Goal: Transaction & Acquisition: Purchase product/service

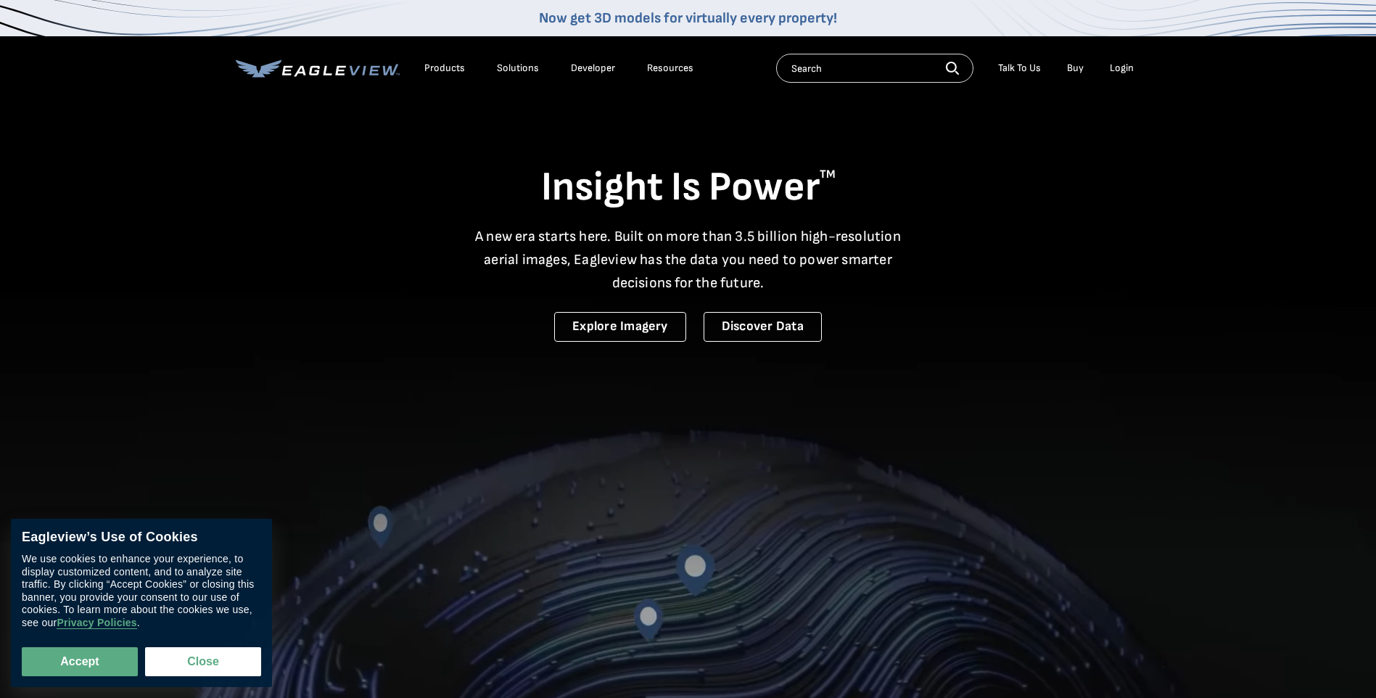
click at [1118, 67] on div "Login" at bounding box center [1122, 68] width 24 height 13
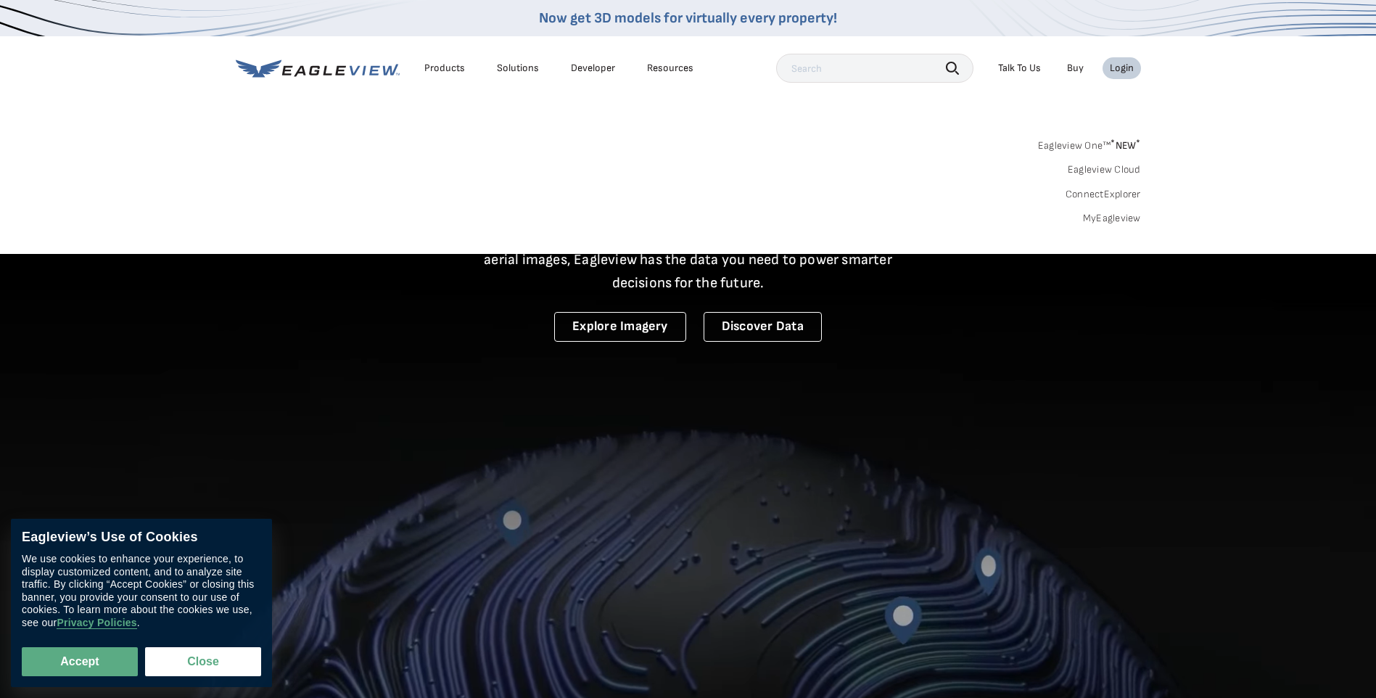
click at [1117, 69] on div "Login" at bounding box center [1122, 68] width 24 height 13
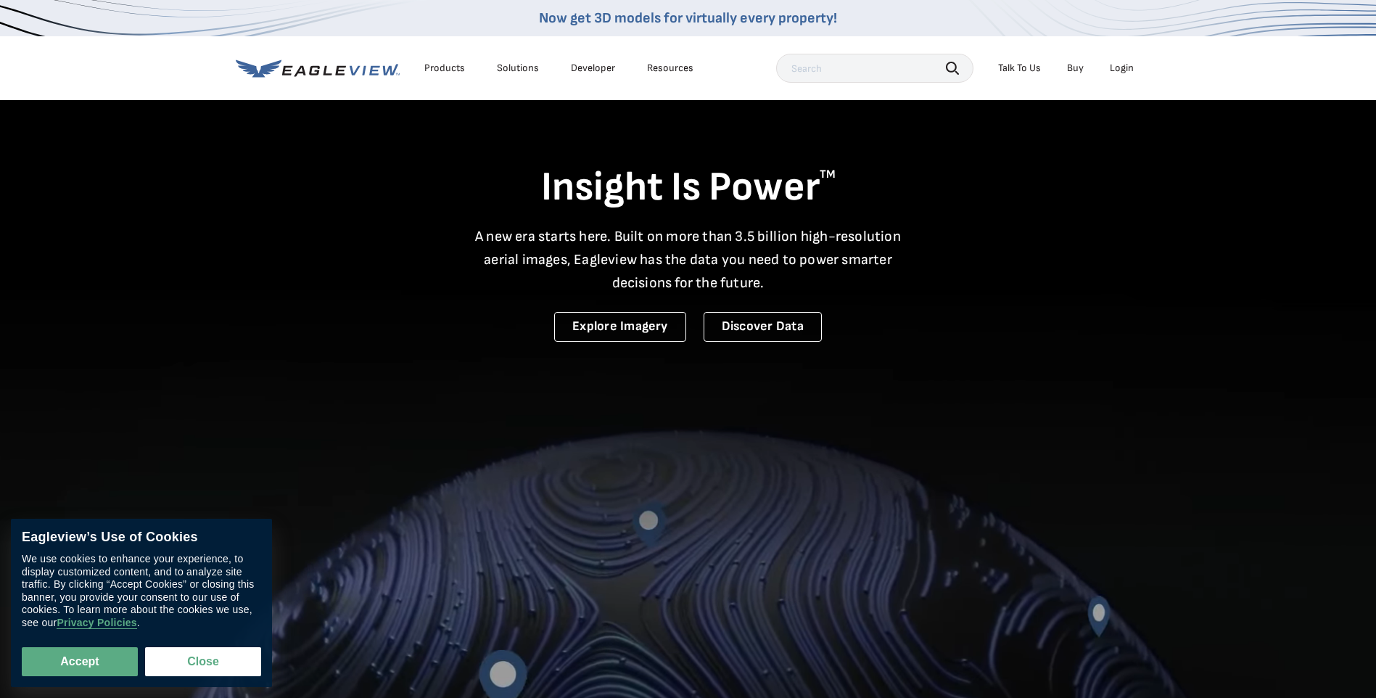
click at [1138, 71] on li "Login" at bounding box center [1122, 68] width 38 height 22
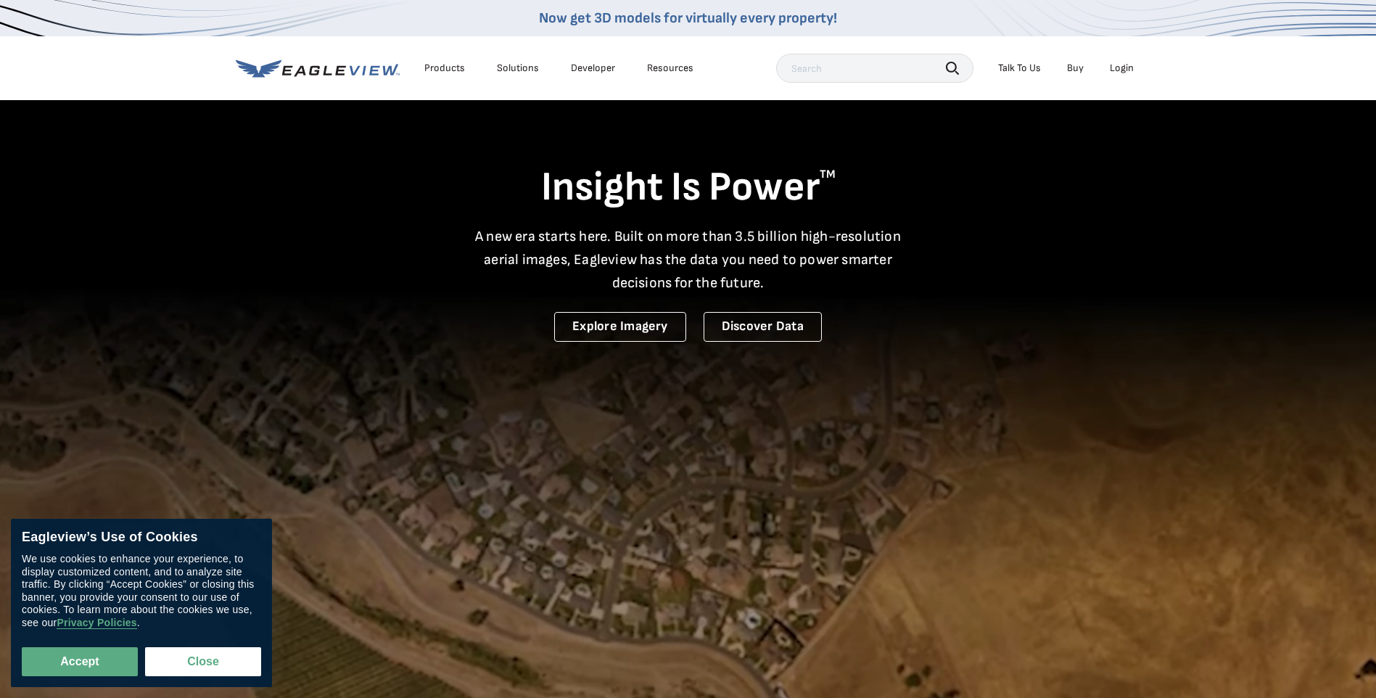
click at [1125, 71] on div "Login" at bounding box center [1122, 68] width 24 height 13
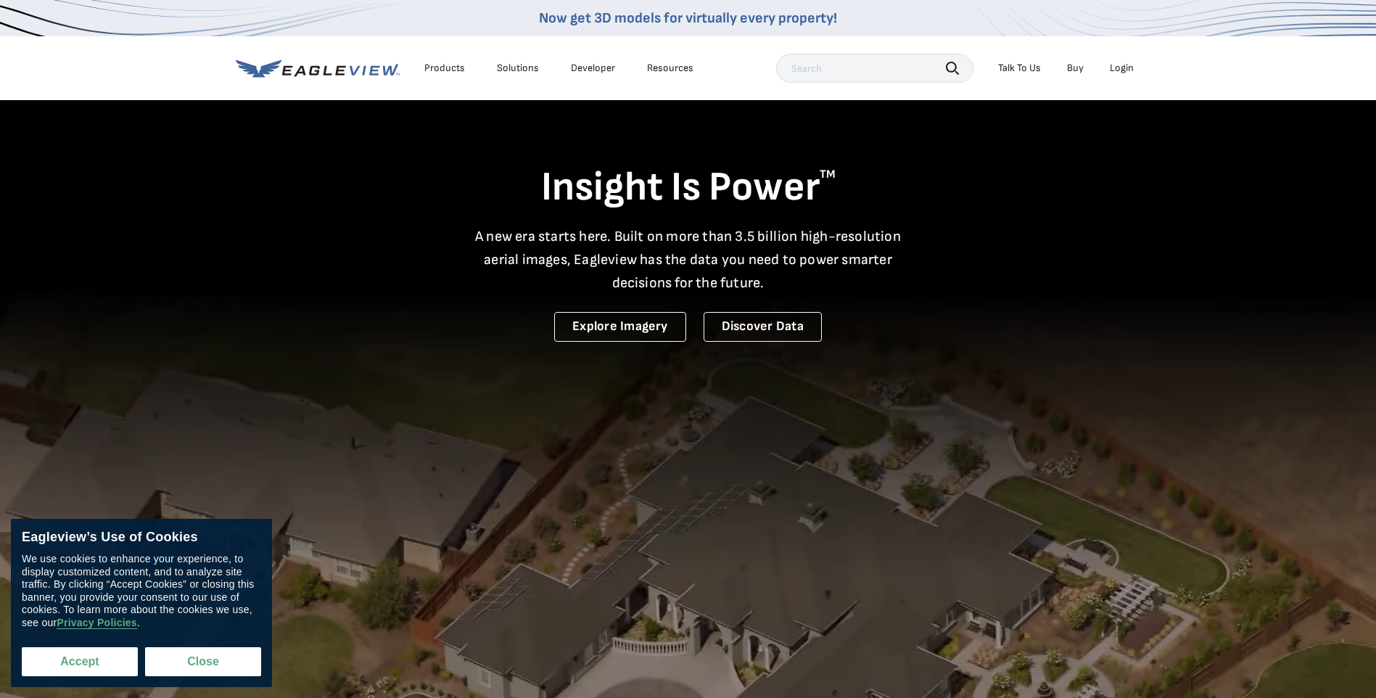
click at [85, 664] on button "Accept" at bounding box center [80, 661] width 116 height 29
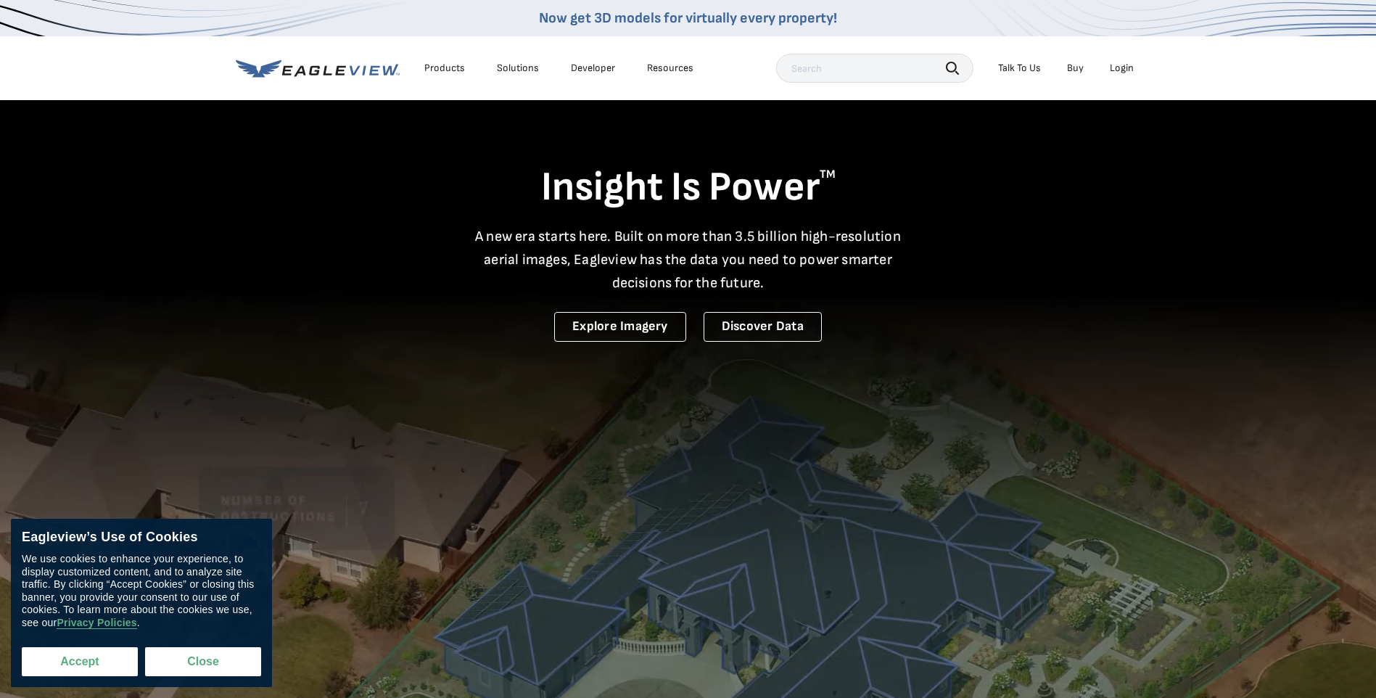
checkbox input "true"
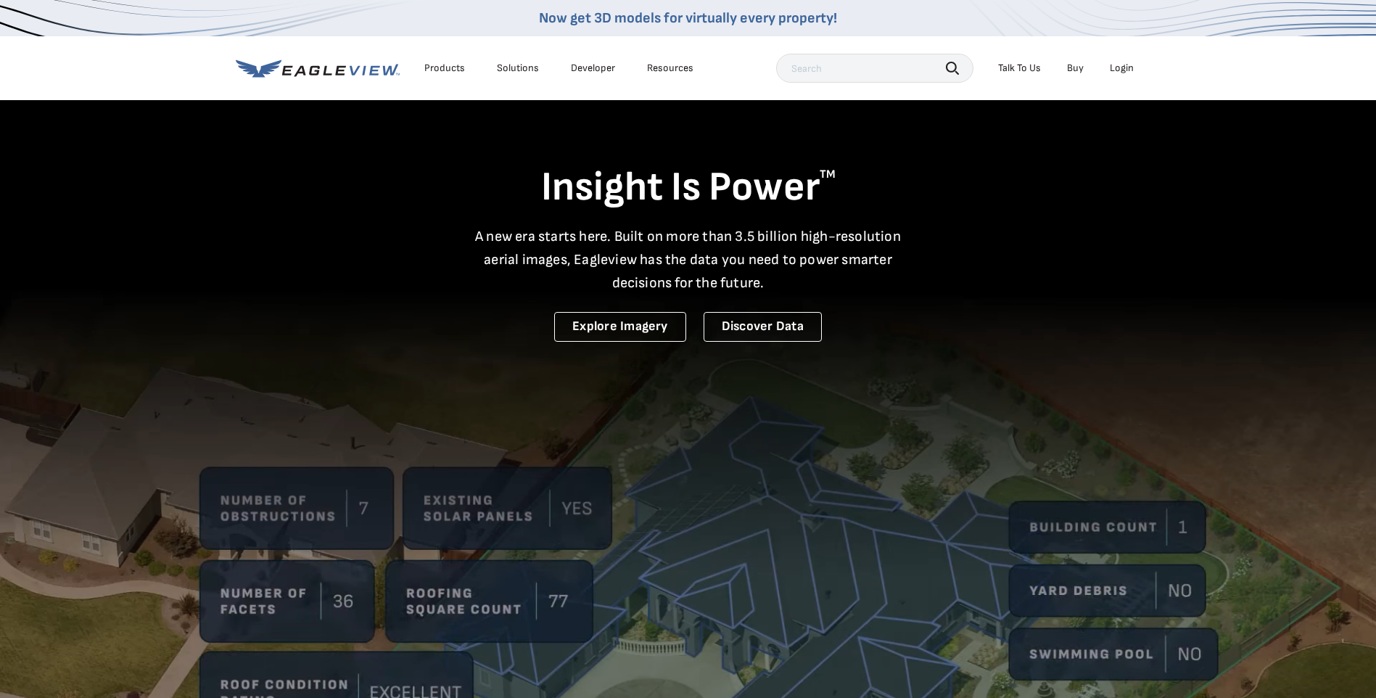
click at [1123, 71] on div "Login" at bounding box center [1122, 68] width 24 height 13
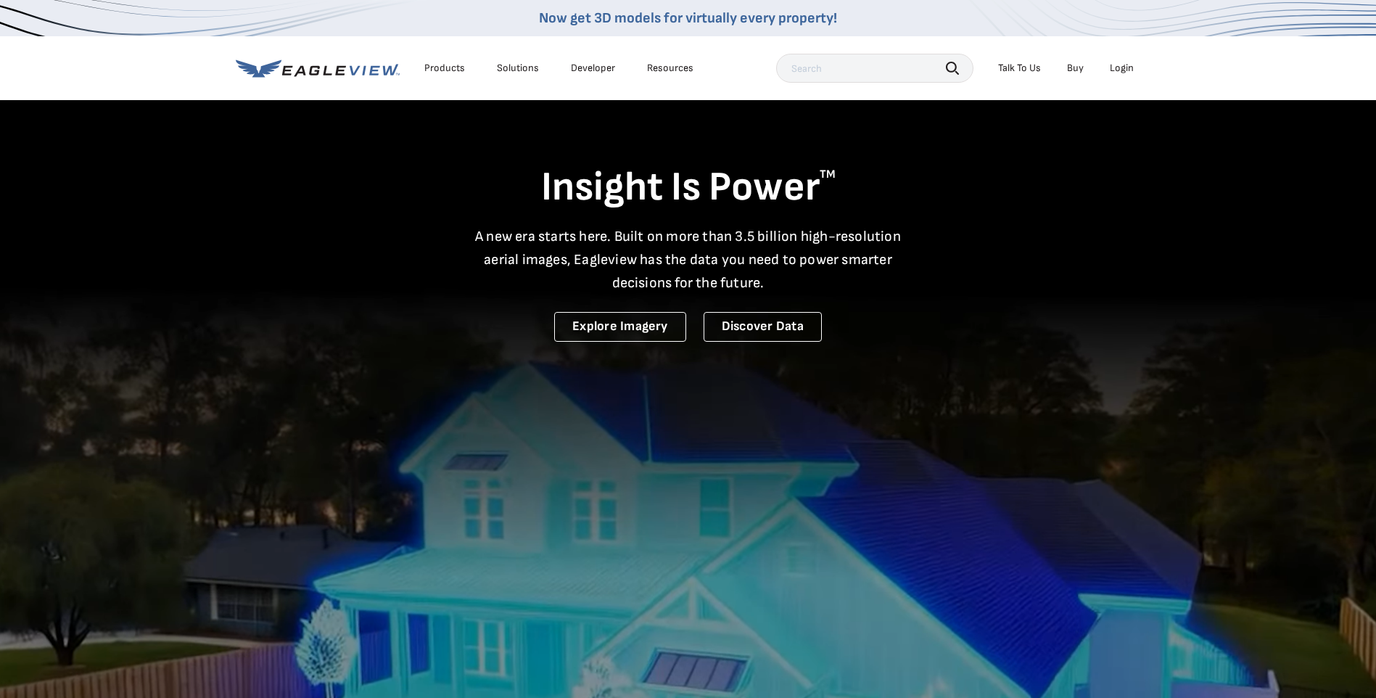
click at [1121, 70] on div "Login" at bounding box center [1122, 68] width 24 height 13
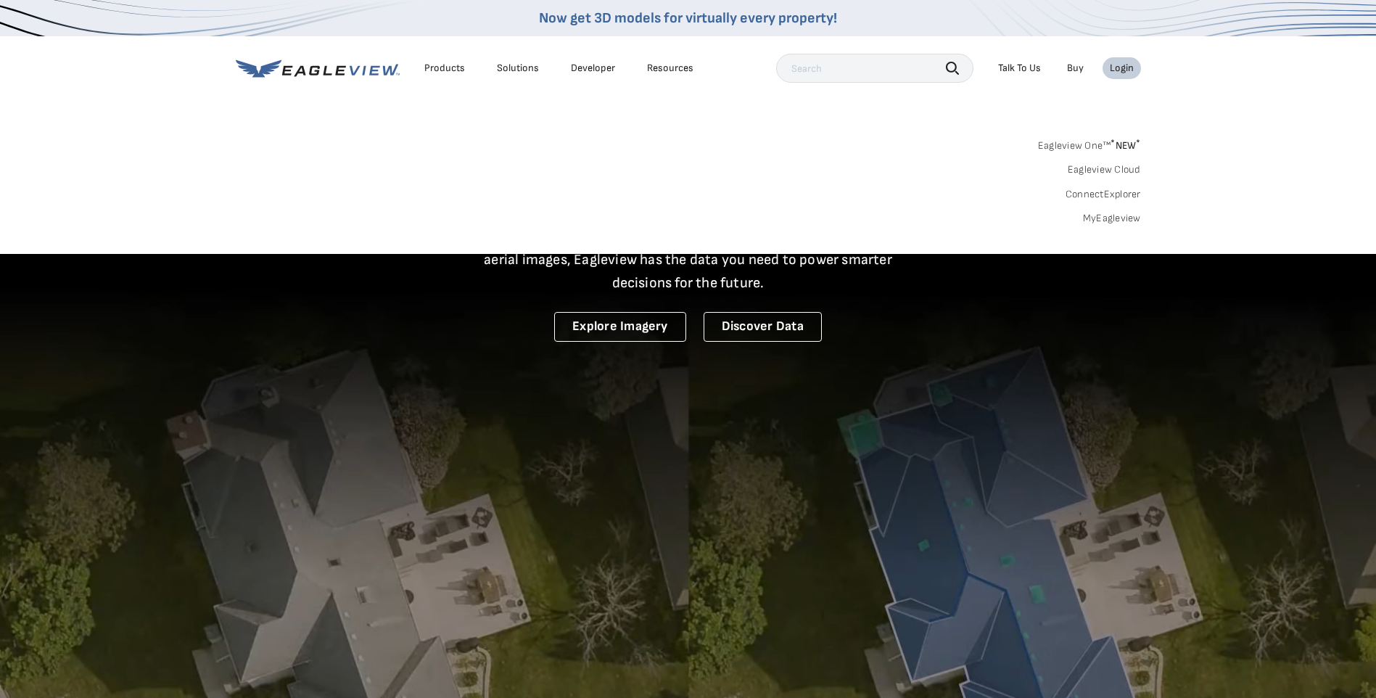
click at [1122, 219] on link "MyEagleview" at bounding box center [1112, 218] width 58 height 13
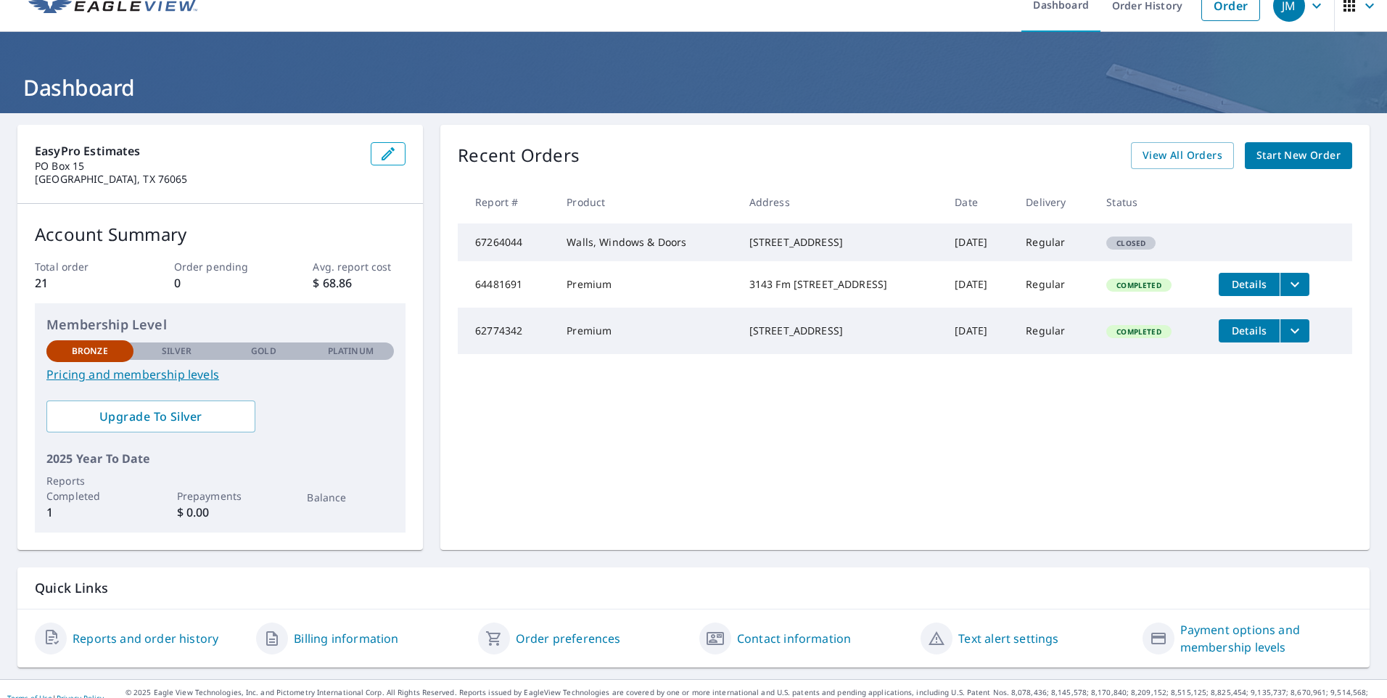
scroll to position [39, 0]
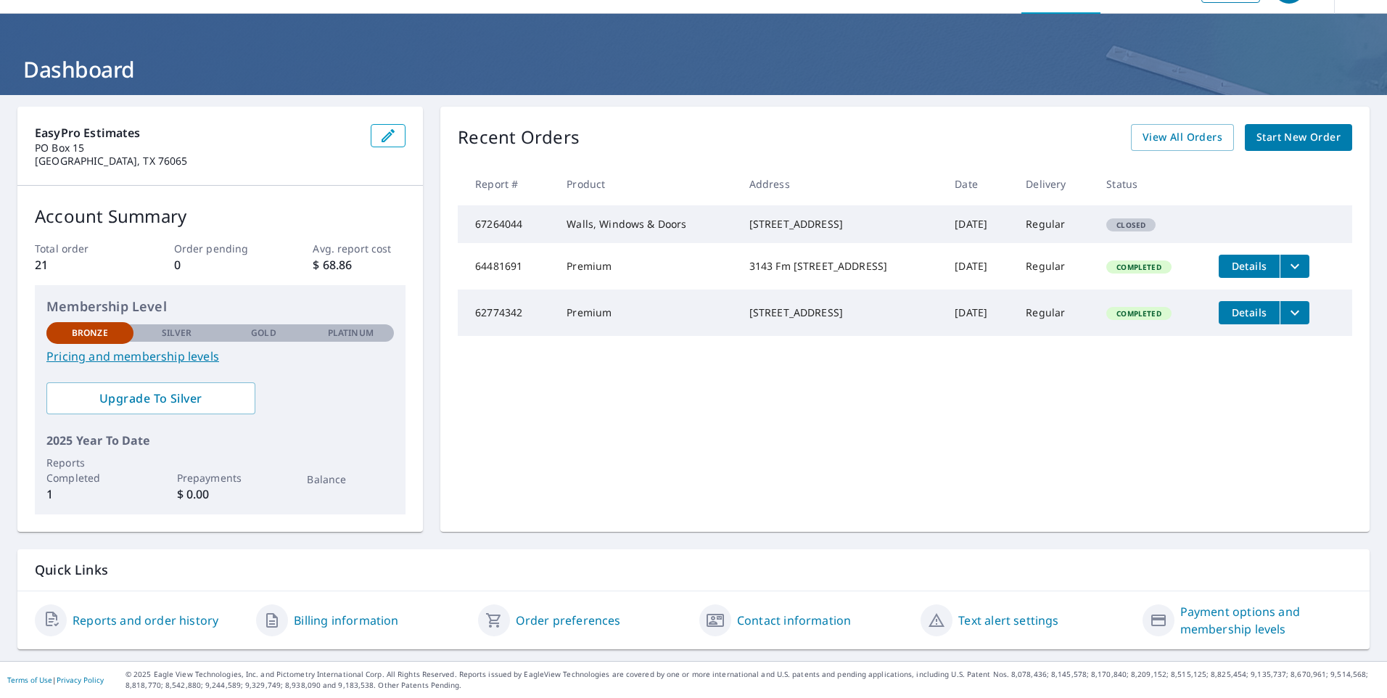
click at [1121, 230] on span "Closed" at bounding box center [1131, 225] width 46 height 10
click at [958, 237] on td "[DATE]" at bounding box center [978, 224] width 71 height 38
click at [1192, 139] on span "View All Orders" at bounding box center [1183, 137] width 80 height 18
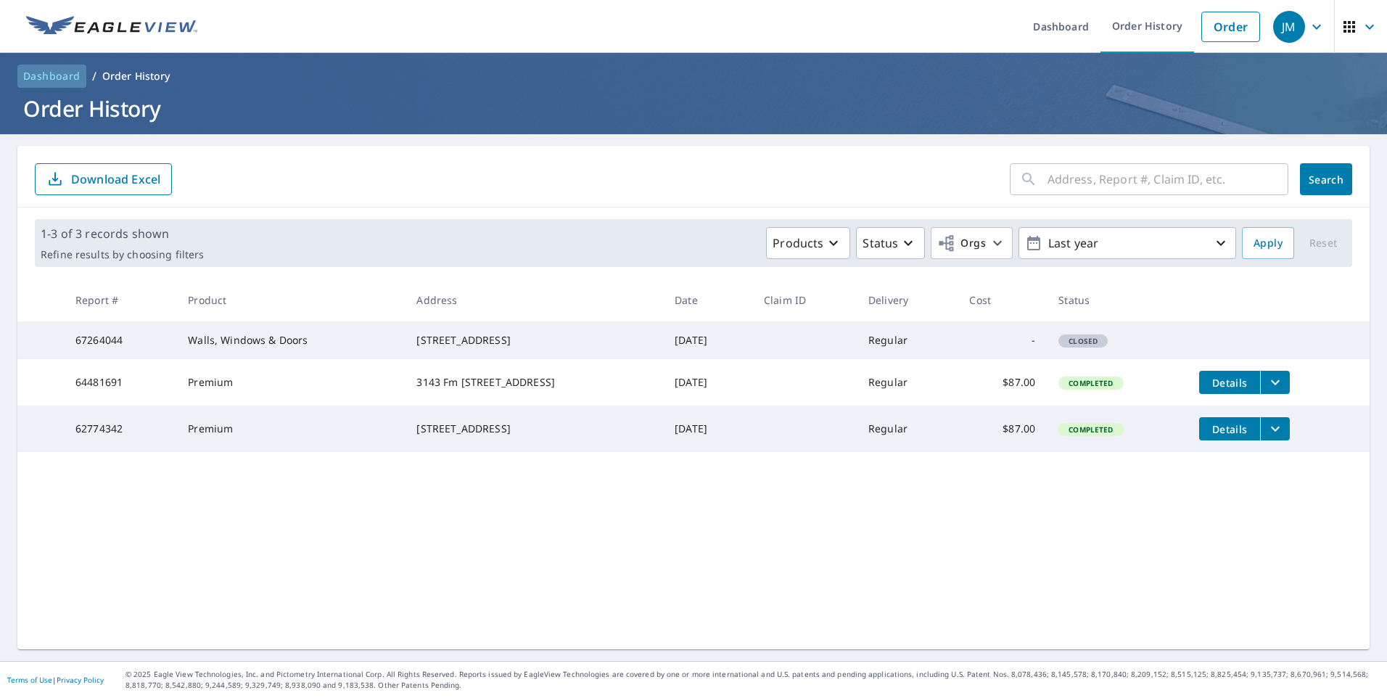
click at [64, 77] on span "Dashboard" at bounding box center [51, 76] width 57 height 15
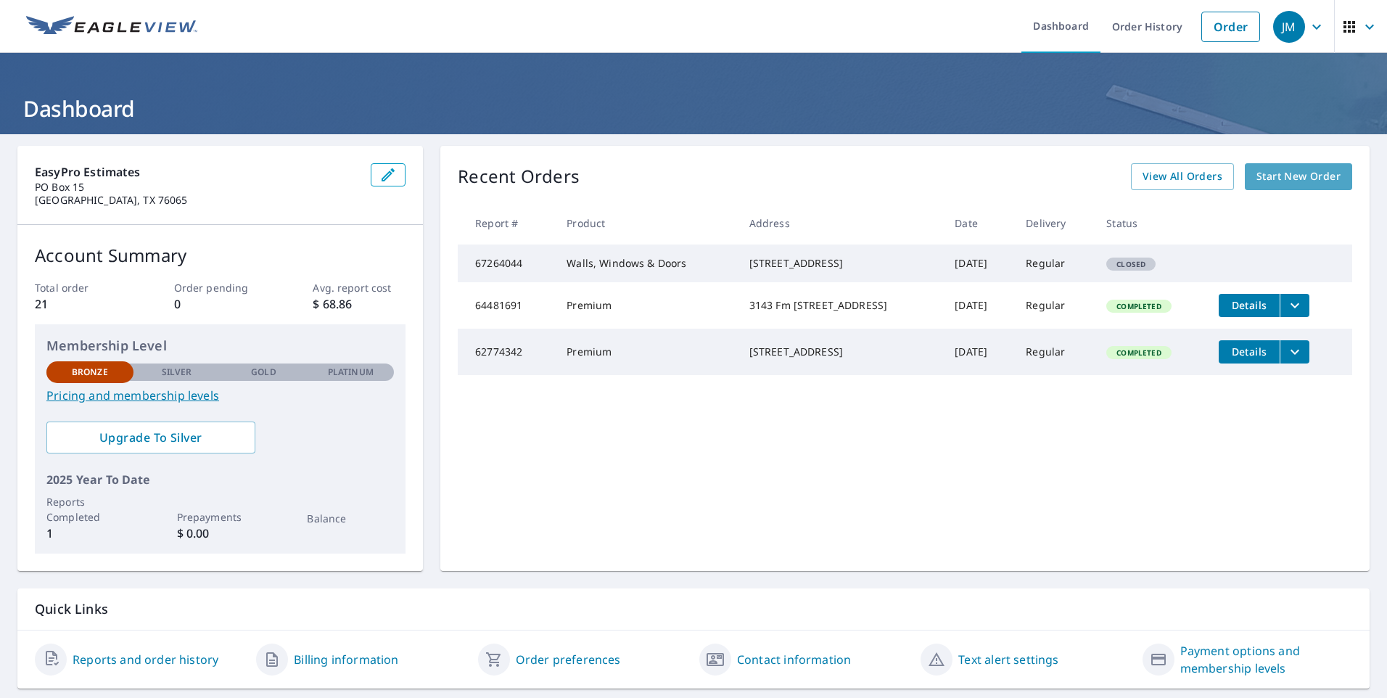
click at [1305, 171] on span "Start New Order" at bounding box center [1299, 177] width 84 height 18
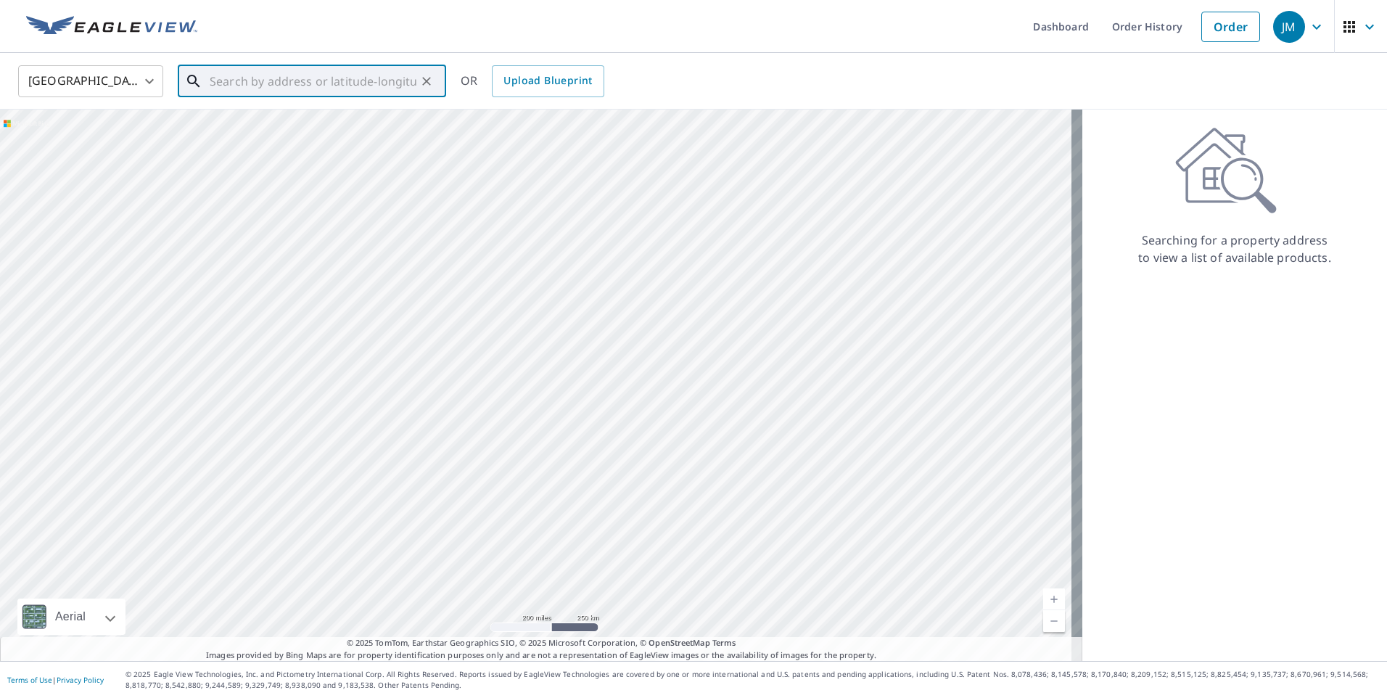
click at [333, 78] on input "text" at bounding box center [313, 81] width 207 height 41
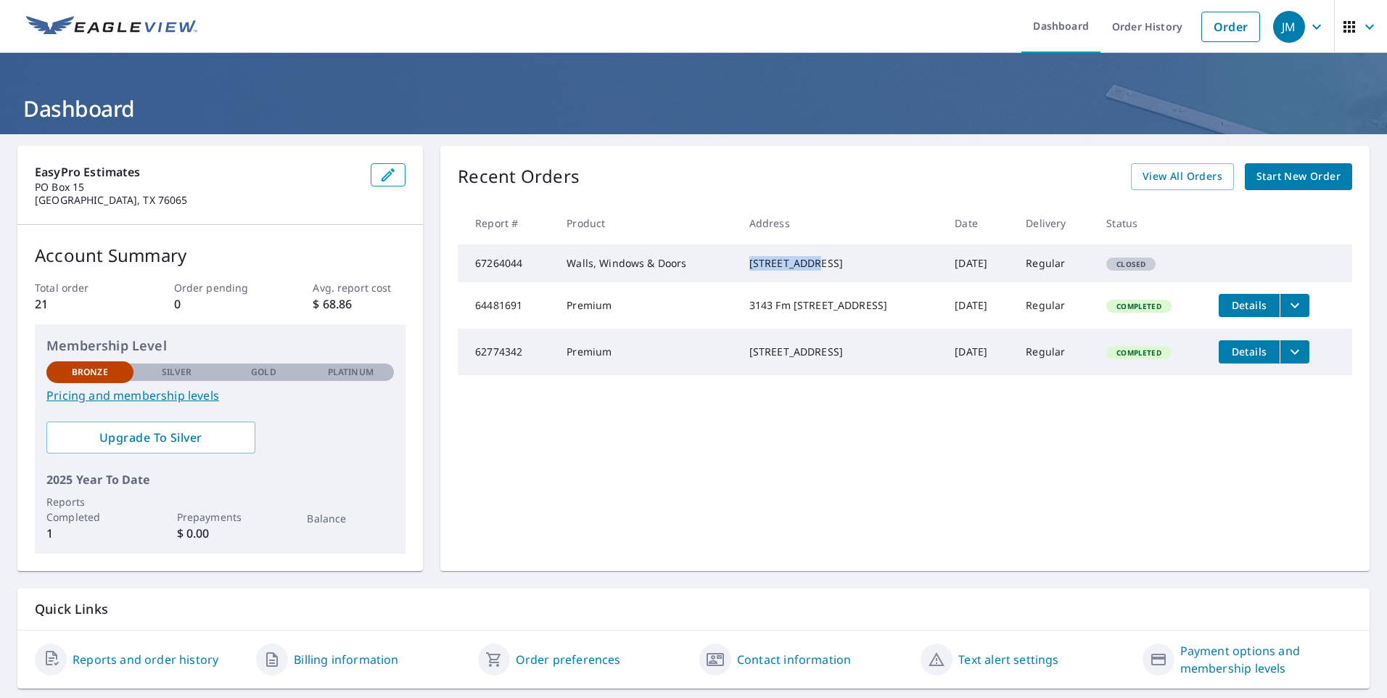
drag, startPoint x: 815, startPoint y: 264, endPoint x: 742, endPoint y: 263, distance: 73.3
click at [750, 263] on div "[STREET_ADDRESS]" at bounding box center [841, 263] width 183 height 15
copy div "5498 [GEOGRAPHIC_DATA]"
click at [1291, 174] on span "Start New Order" at bounding box center [1299, 177] width 84 height 18
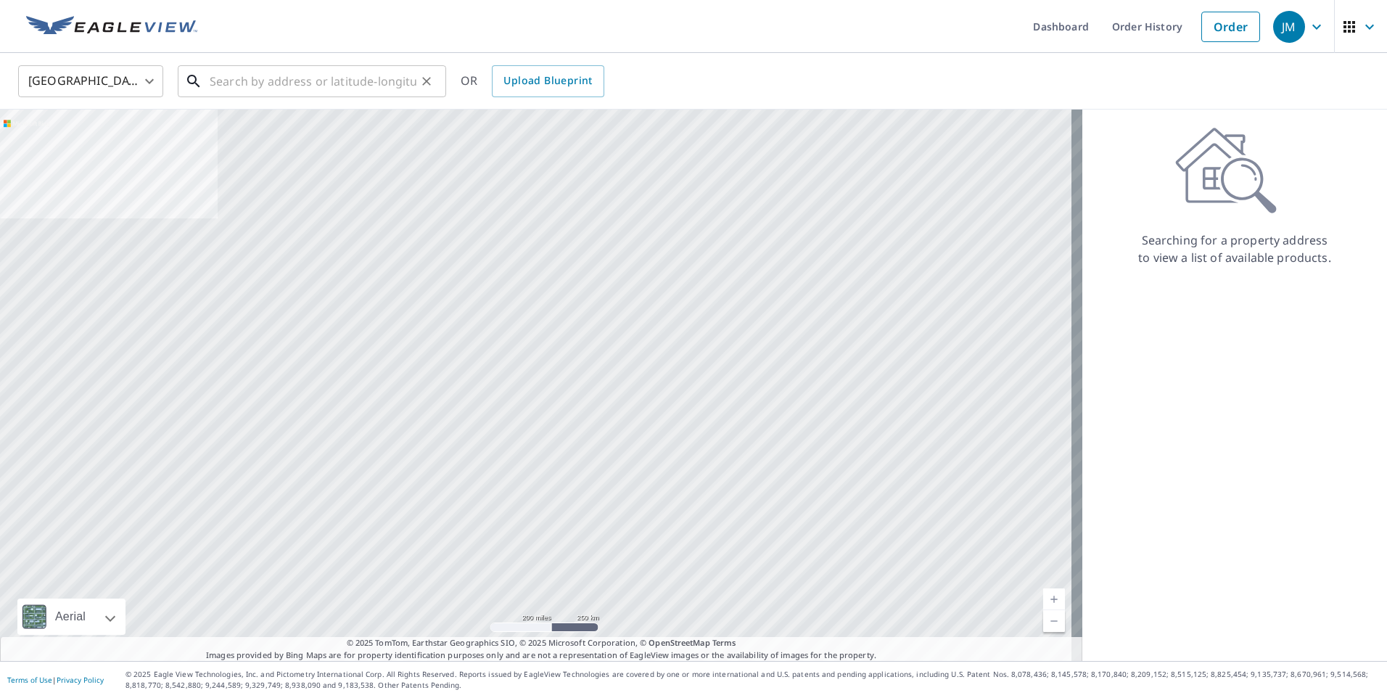
click at [332, 88] on input "text" at bounding box center [313, 81] width 207 height 41
paste input "5498 [GEOGRAPHIC_DATA]"
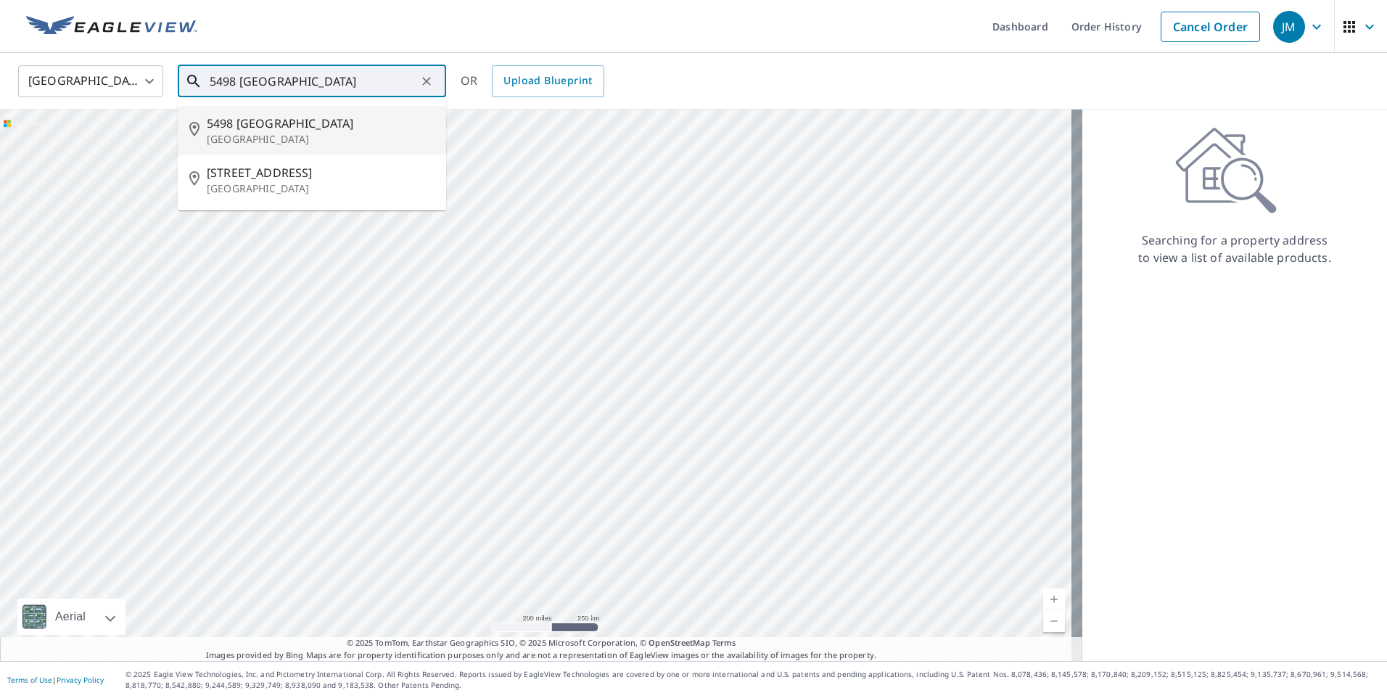
click at [262, 131] on span "5498 [GEOGRAPHIC_DATA]" at bounding box center [321, 123] width 228 height 17
type input "[STREET_ADDRESS]"
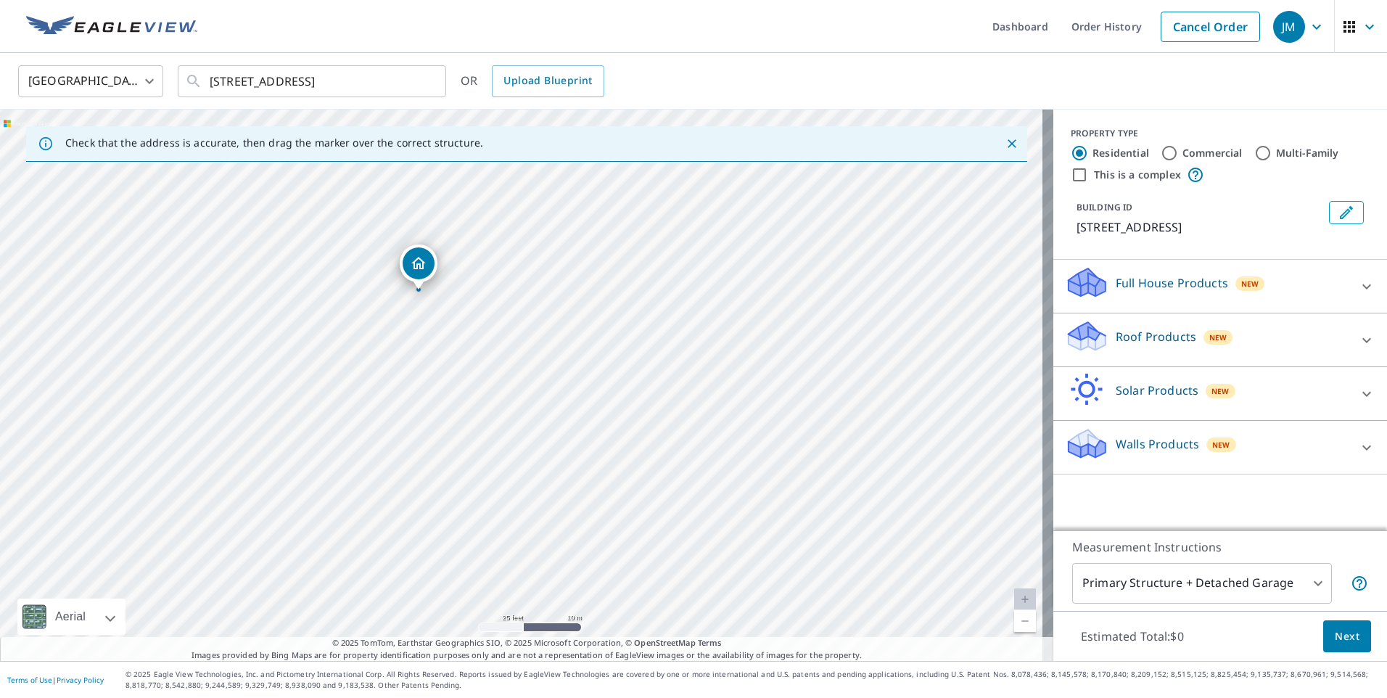
drag, startPoint x: 320, startPoint y: 276, endPoint x: 476, endPoint y: 382, distance: 188.6
click at [476, 382] on div "[STREET_ADDRESS]" at bounding box center [527, 385] width 1054 height 551
click at [1358, 451] on icon at bounding box center [1366, 447] width 17 height 17
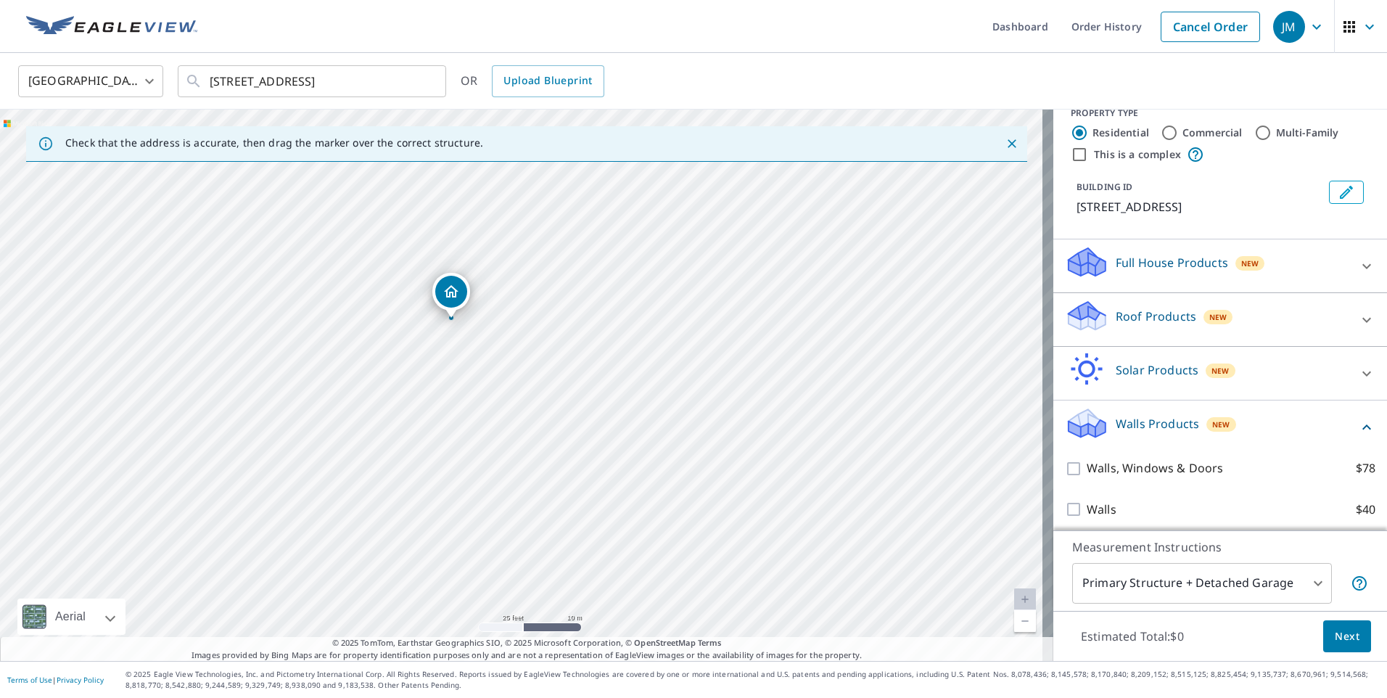
scroll to position [26, 0]
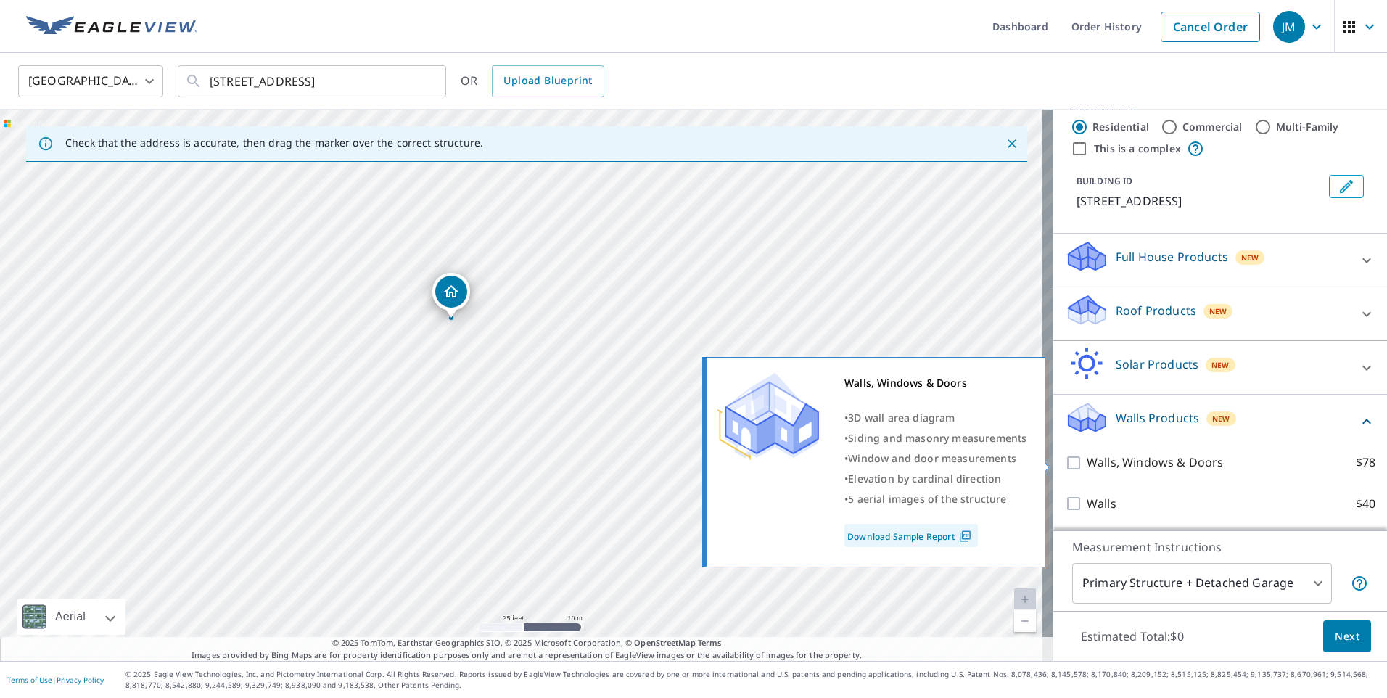
click at [1065, 462] on input "Walls, Windows & Doors $78" at bounding box center [1076, 462] width 22 height 17
checkbox input "true"
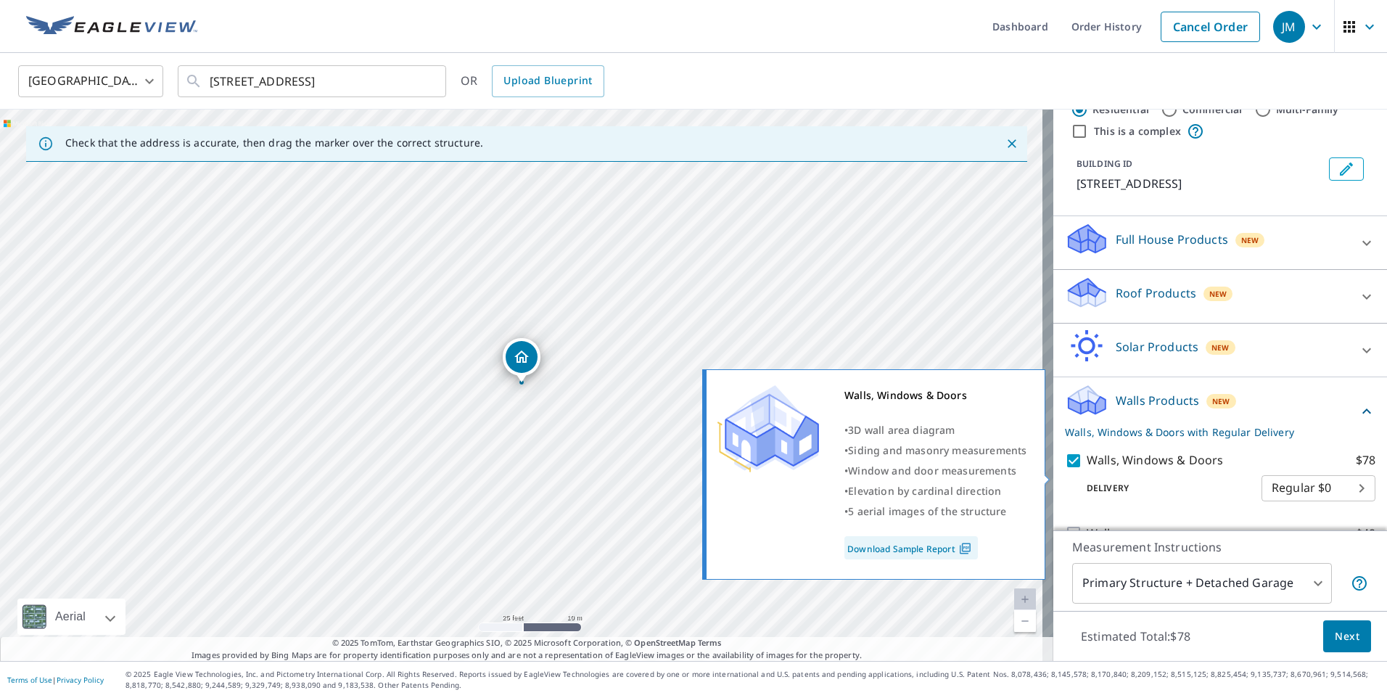
scroll to position [73, 0]
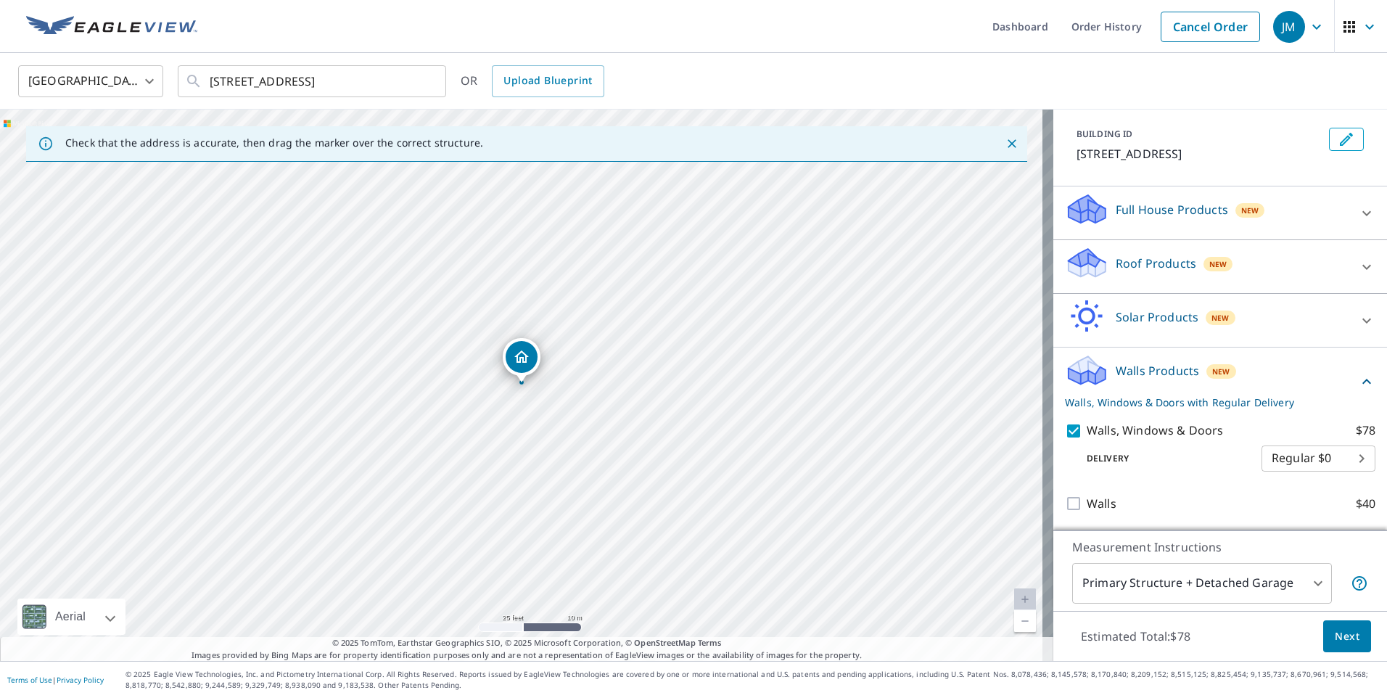
click at [1339, 638] on span "Next" at bounding box center [1347, 637] width 25 height 18
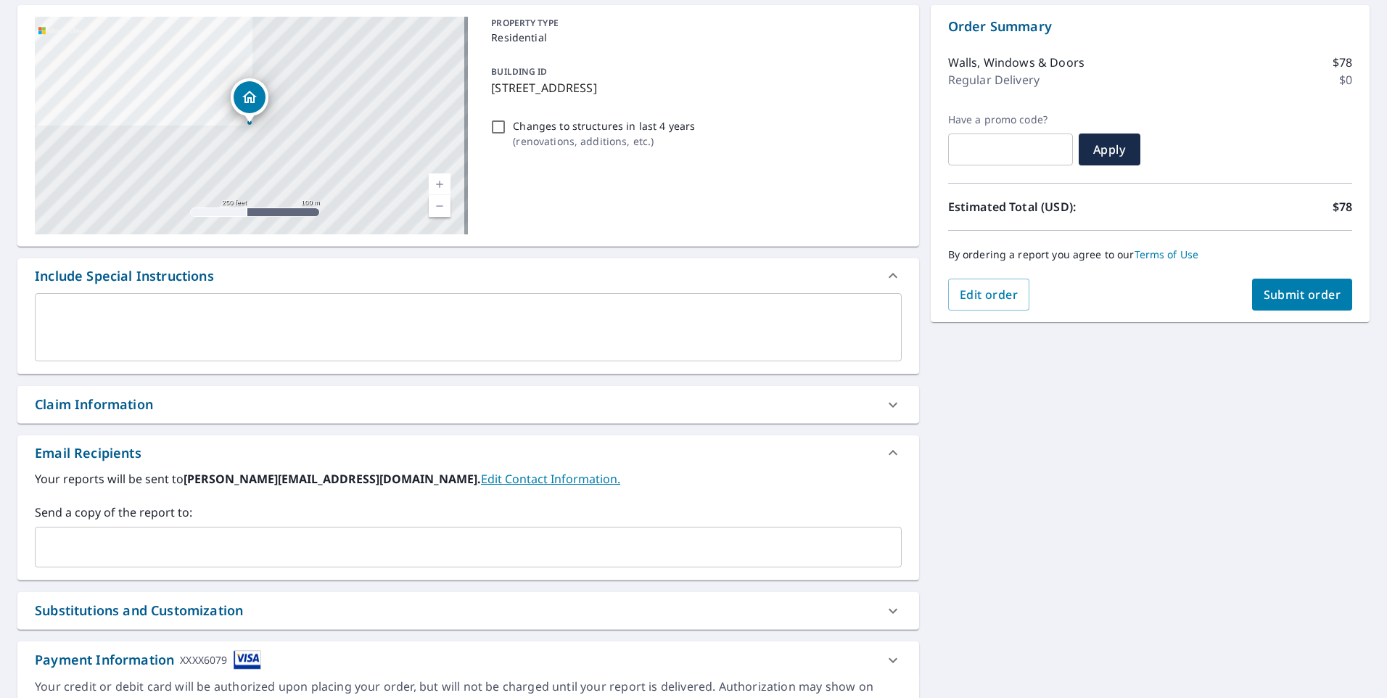
scroll to position [216, 0]
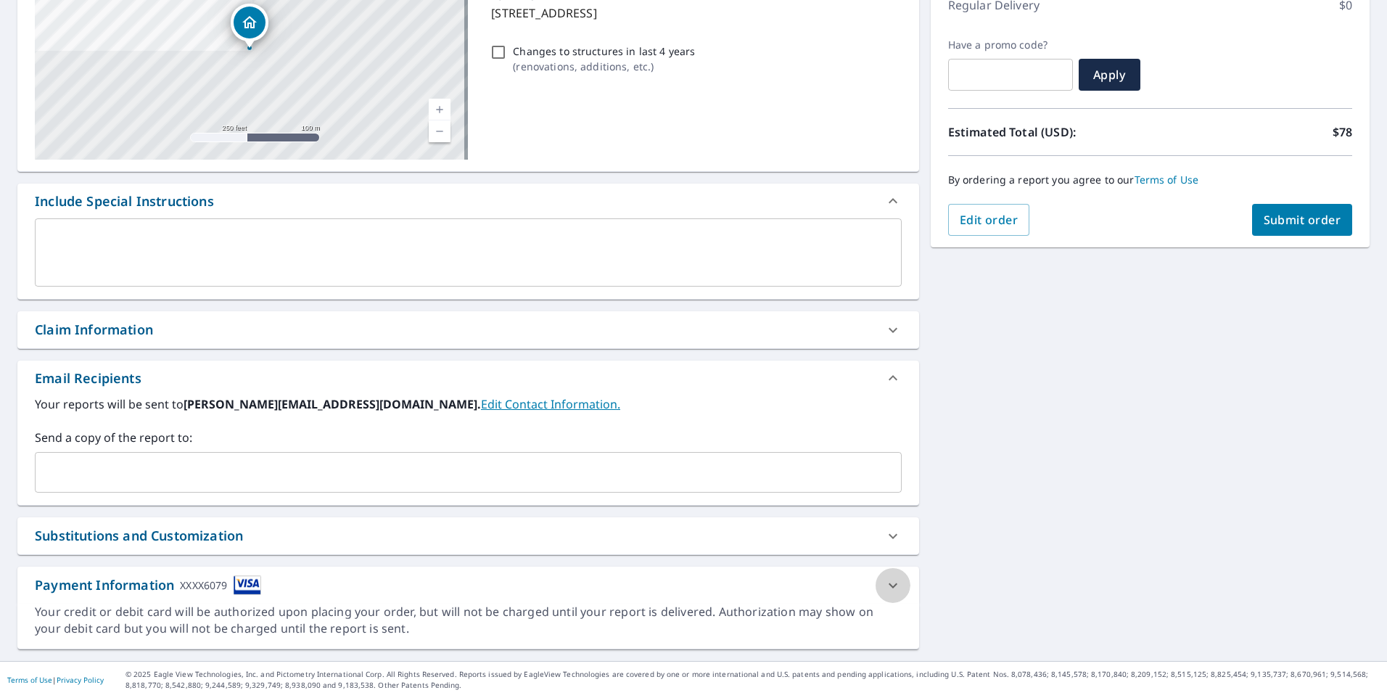
click at [889, 587] on icon at bounding box center [893, 585] width 9 height 5
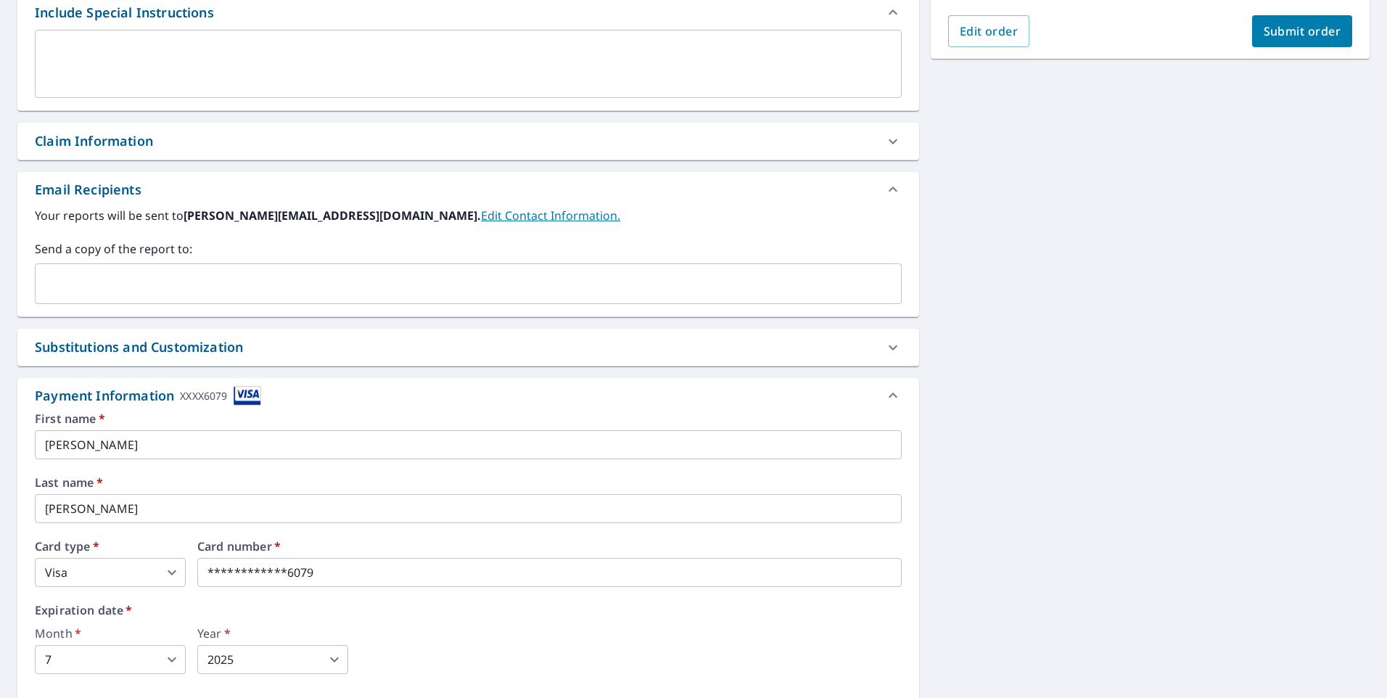
scroll to position [535, 0]
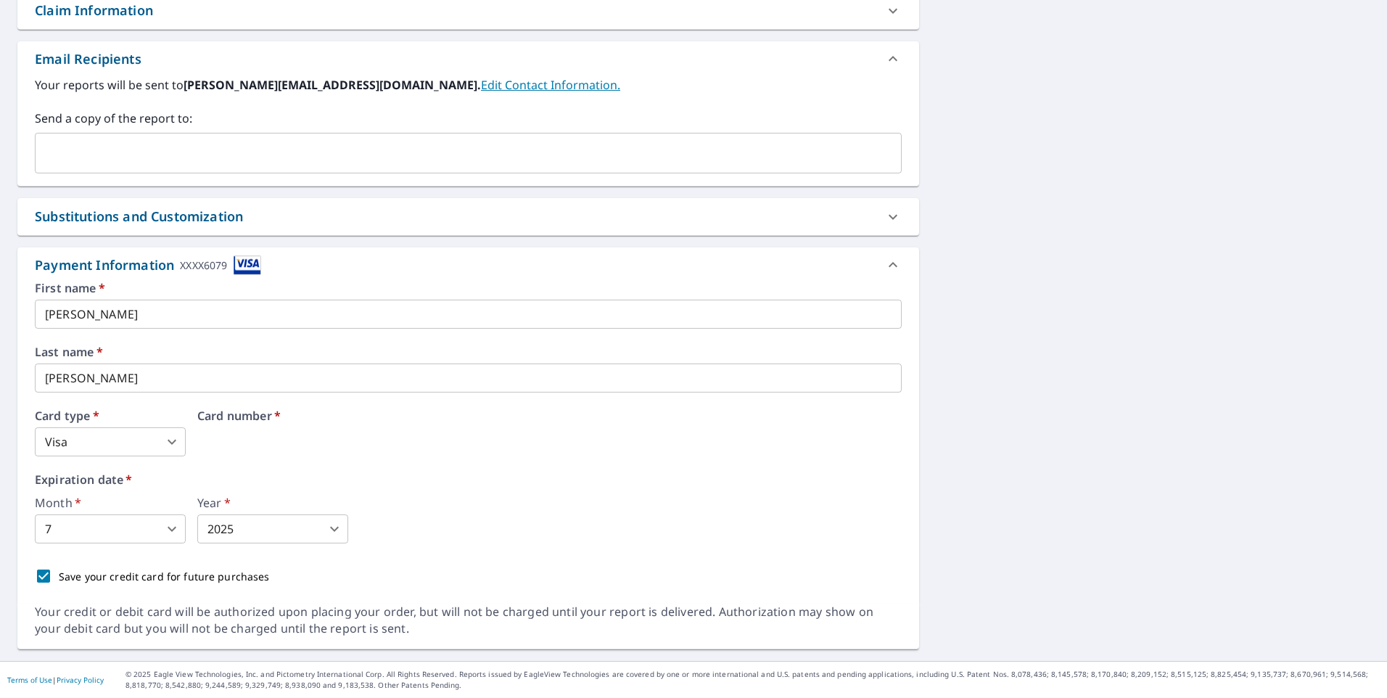
drag, startPoint x: 338, startPoint y: 442, endPoint x: 231, endPoint y: 438, distance: 106.7
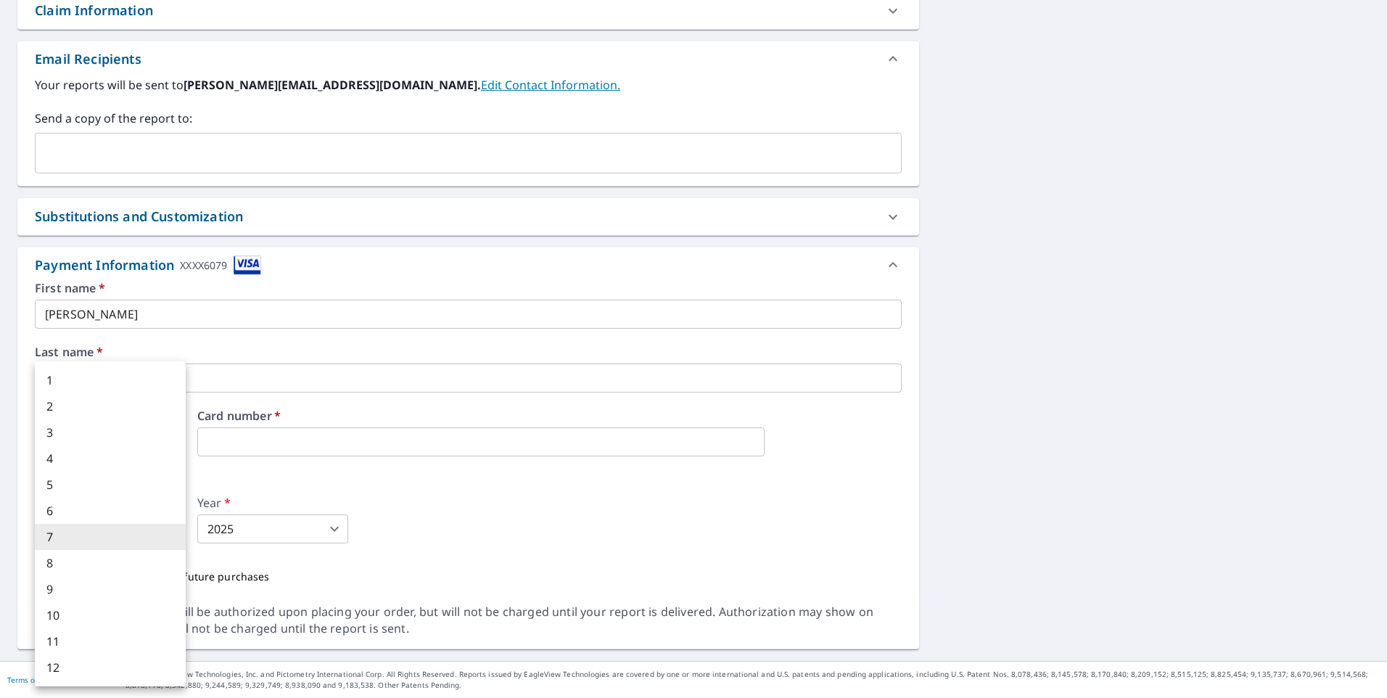
click at [159, 521] on body "JM JM Dashboard Order History Cancel Order JM Dashboard / Finalize Order Finali…" at bounding box center [693, 349] width 1387 height 698
click at [93, 618] on li "10" at bounding box center [110, 615] width 151 height 26
type input "10"
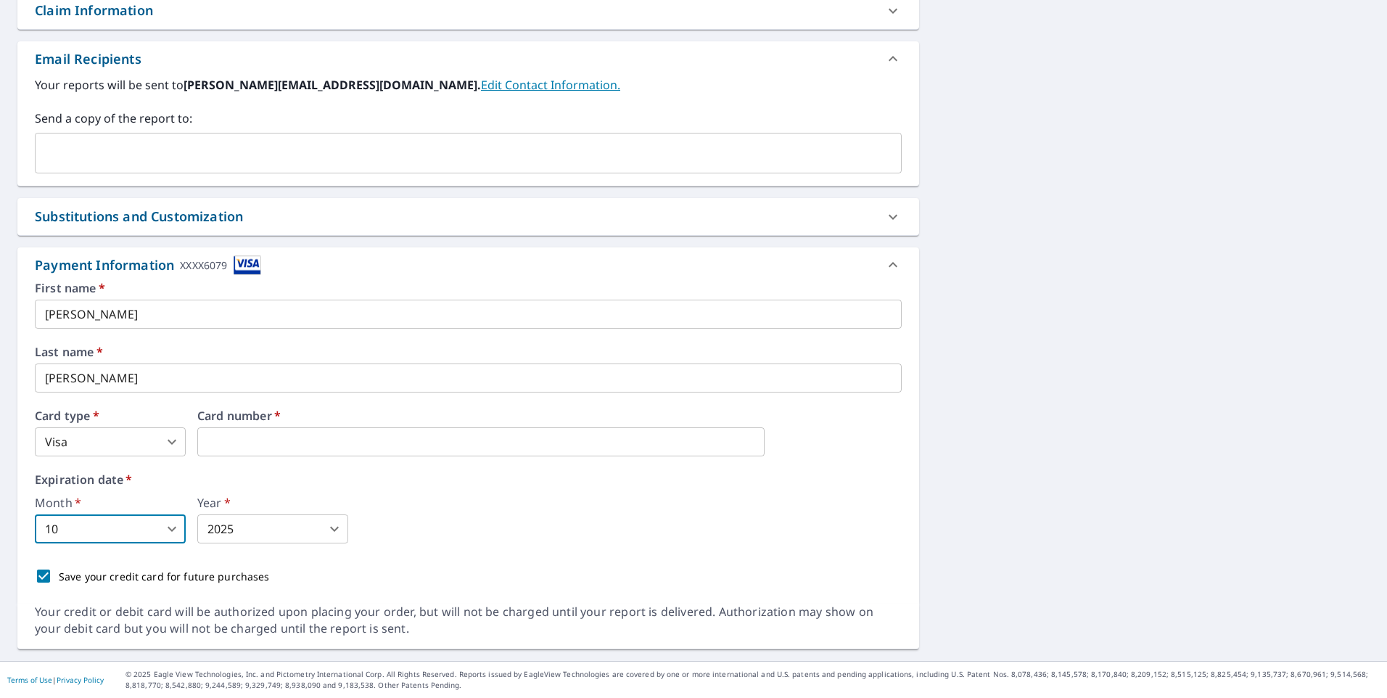
click at [287, 537] on body "JM JM Dashboard Order History Cancel Order JM Dashboard / Finalize Order Finali…" at bounding box center [693, 349] width 1387 height 698
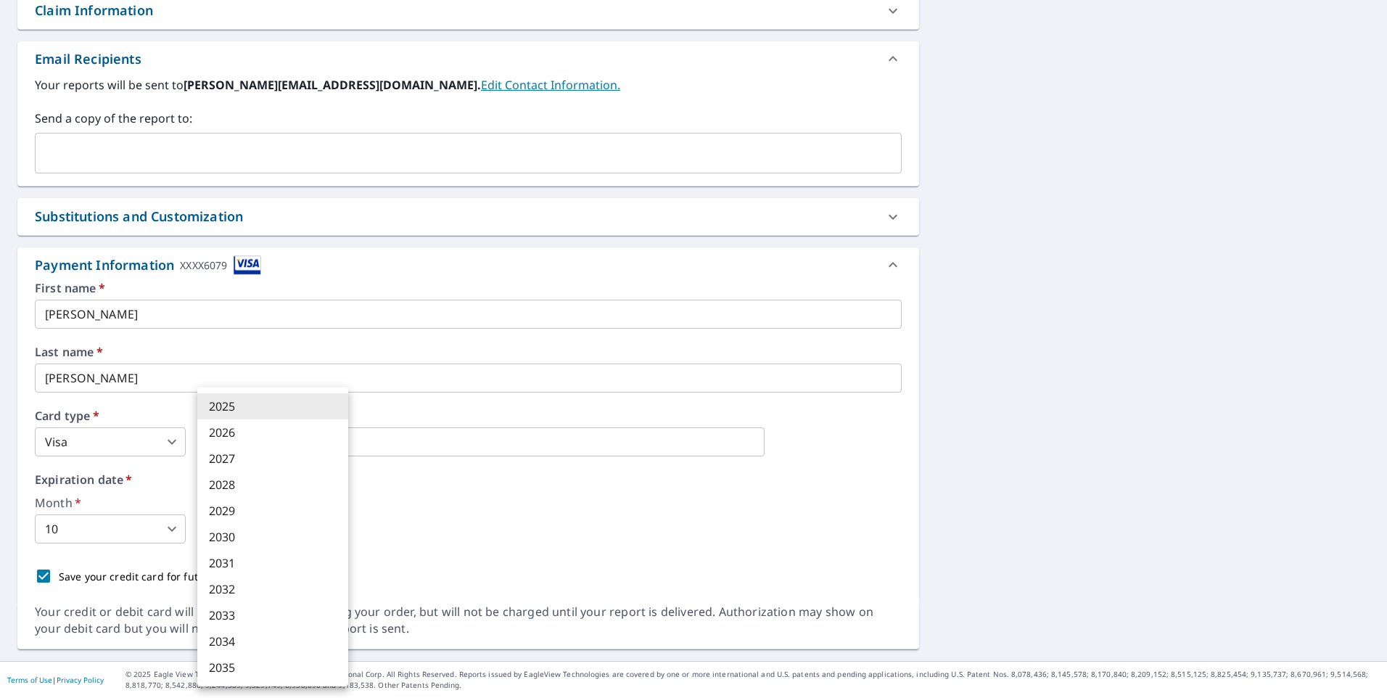
click at [243, 459] on li "2027" at bounding box center [272, 459] width 151 height 26
type input "2027"
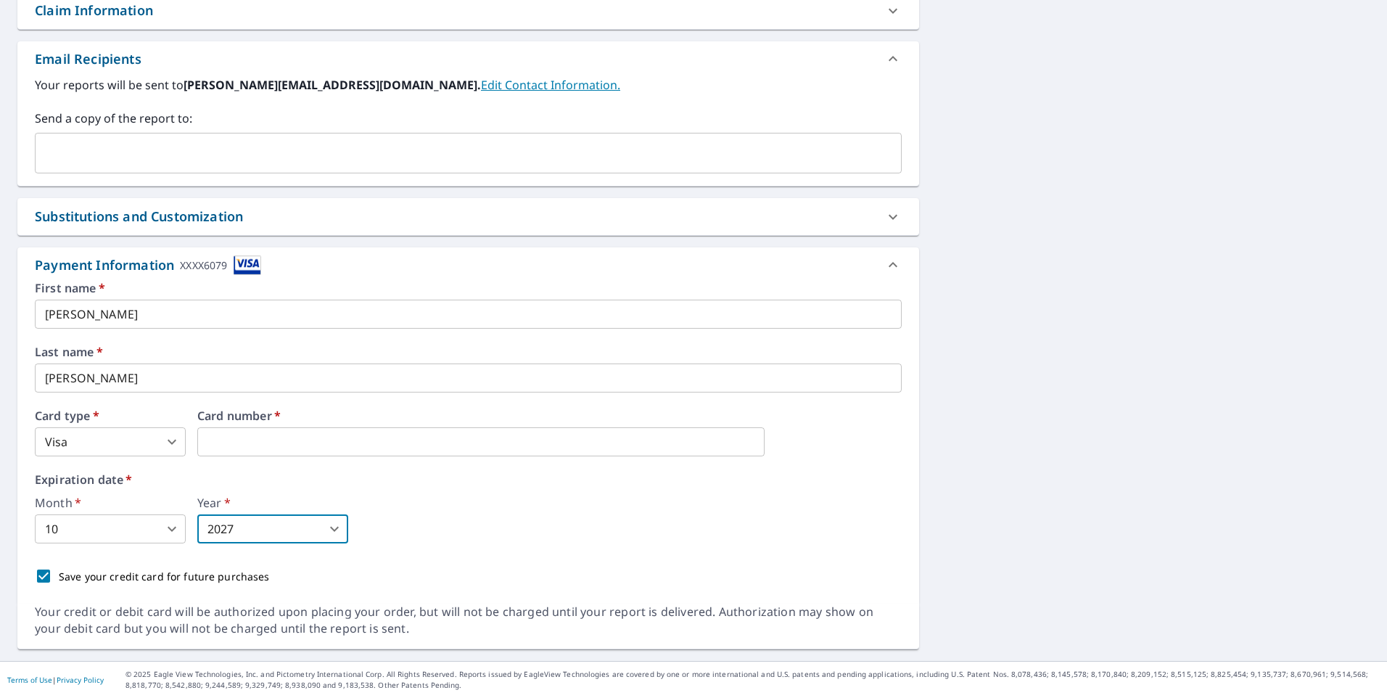
click at [447, 535] on div "Month   * 10 10 ​ Year   * 2027 2027 ​" at bounding box center [468, 520] width 867 height 46
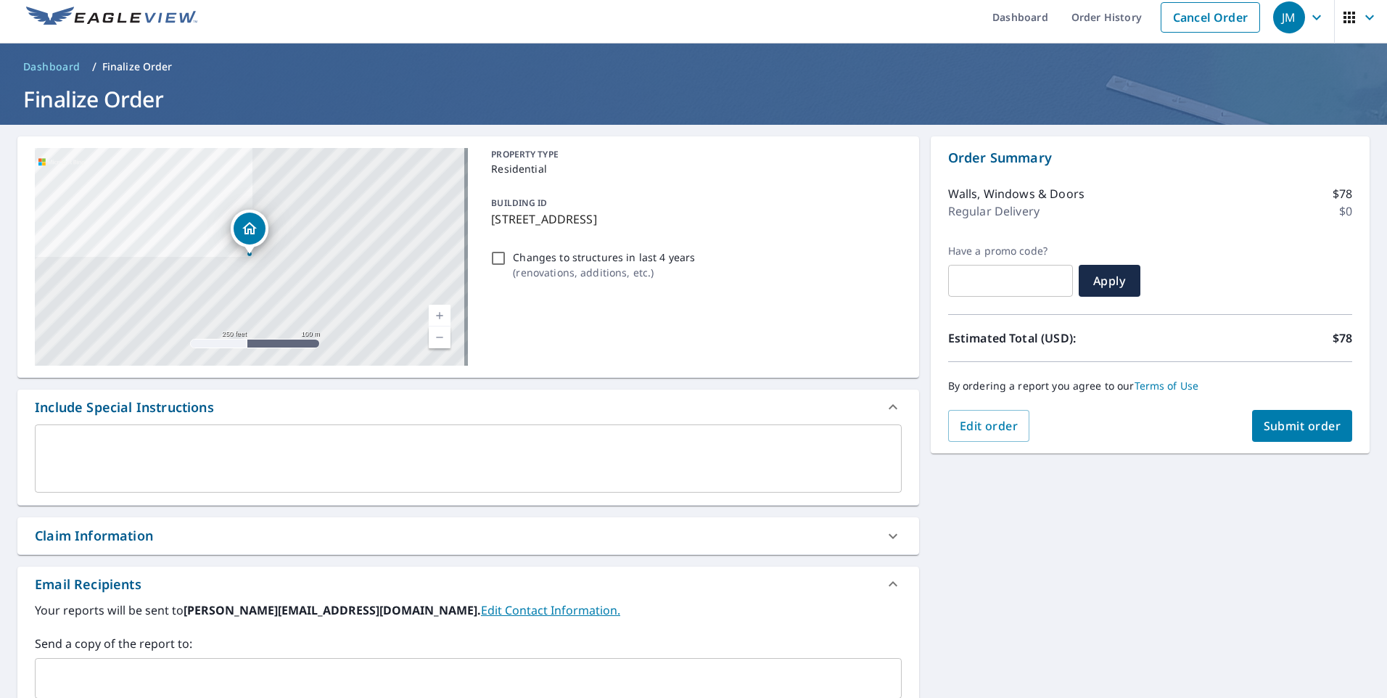
scroll to position [0, 0]
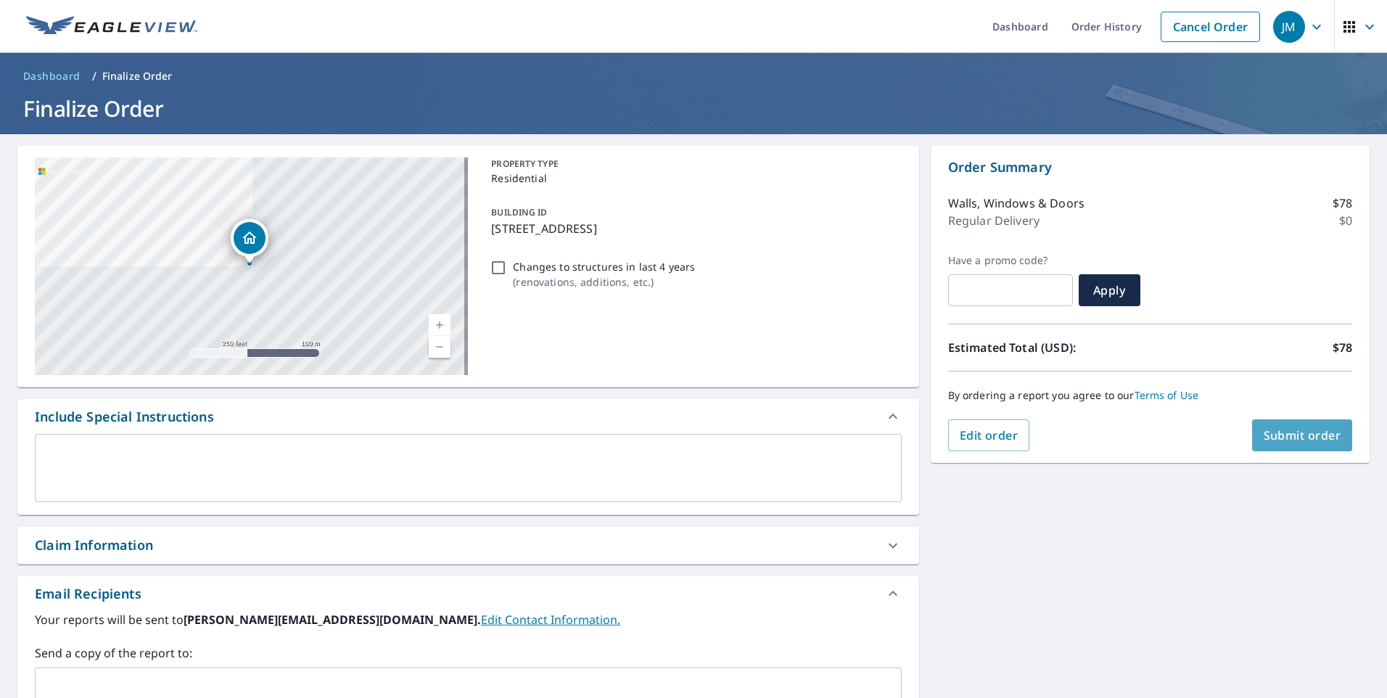
click at [1264, 440] on span "Submit order" at bounding box center [1303, 435] width 78 height 16
